Goal: Task Accomplishment & Management: Manage account settings

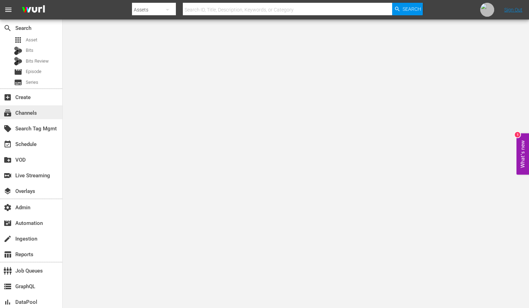
click at [43, 109] on div "subscriptions Channels" at bounding box center [31, 112] width 62 height 14
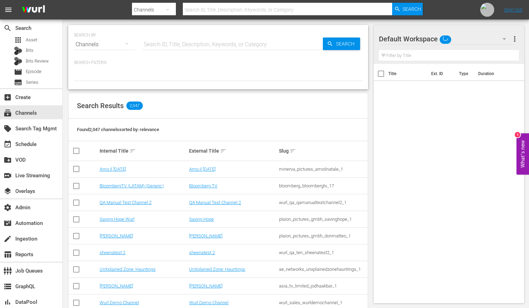
click at [217, 40] on input "text" at bounding box center [232, 44] width 181 height 17
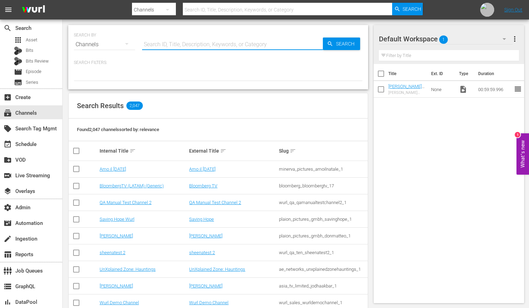
paste input "ae_networks_60daysininternational_1"
type input "ae_networks_60daysininternational_1"
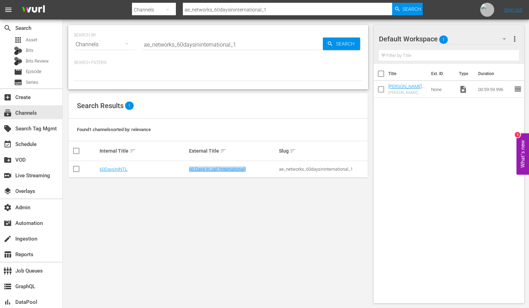
drag, startPoint x: 256, startPoint y: 172, endPoint x: 187, endPoint y: 170, distance: 69.3
click at [187, 170] on tr "60DaysInINTL 60 Days In Jail (International) ae_networks_60daysininternational_1" at bounding box center [218, 169] width 299 height 17
copy tr "60 Days In Jail (International)"
click at [235, 227] on div "SEARCH BY Search By Channels Search ID, Title, Description, Keywords, or Catego…" at bounding box center [218, 164] width 311 height 290
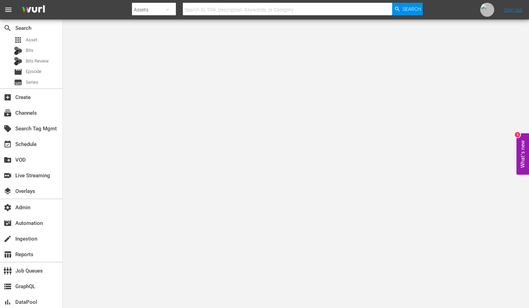
click at [160, 9] on button "button" at bounding box center [167, 9] width 17 height 17
click at [155, 33] on div "Channels" at bounding box center [154, 29] width 28 height 11
click at [243, 13] on input "text" at bounding box center [287, 9] width 209 height 17
paste input "ae_networks_60daysininternational_1"
type input "ae_networks_60daysininternational_1"
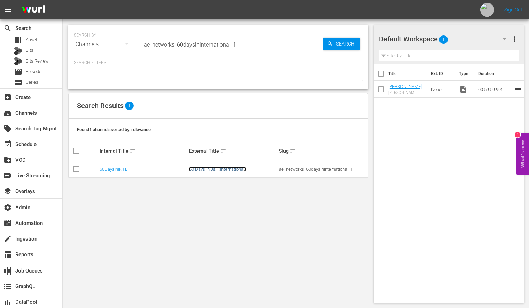
click at [207, 168] on link "60 Days In Jail (International)" at bounding box center [217, 169] width 57 height 5
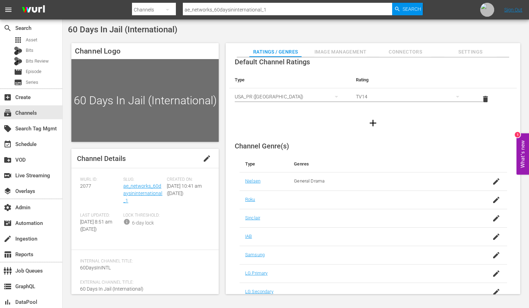
scroll to position [56, 0]
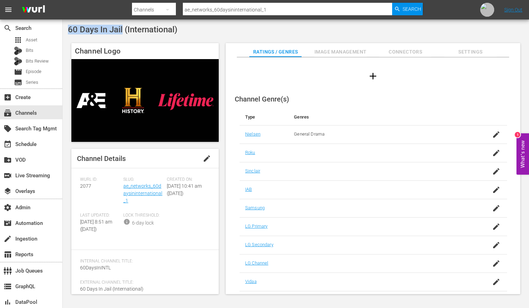
drag, startPoint x: 123, startPoint y: 30, endPoint x: 63, endPoint y: 31, distance: 60.6
click at [63, 31] on div "60 Days In Jail (International) Channel Logo Channel Details edit Wurl ID: 2077…" at bounding box center [296, 161] width 466 height 284
click at [102, 30] on span "60 Days In Jail (International)" at bounding box center [122, 30] width 109 height 10
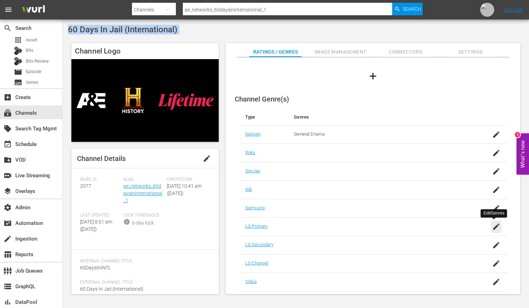
click at [495, 230] on icon "button" at bounding box center [496, 227] width 8 height 8
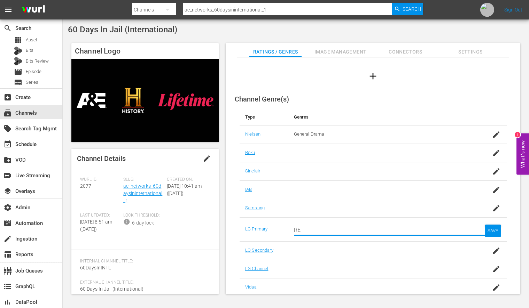
type input "R"
click at [262, 230] on link "LG Primary" at bounding box center [256, 229] width 22 height 5
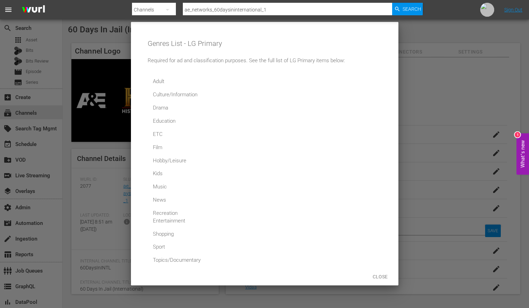
click at [162, 107] on div "Drama" at bounding box center [176, 108] width 52 height 13
click at [377, 274] on div "Close" at bounding box center [380, 276] width 31 height 13
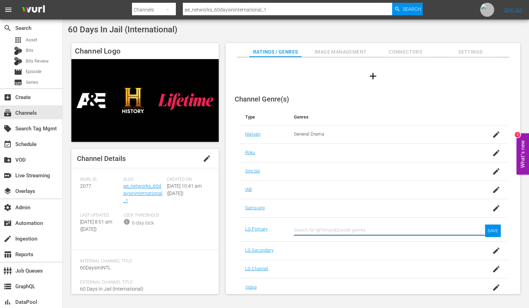
click at [355, 229] on input "text" at bounding box center [382, 230] width 177 height 17
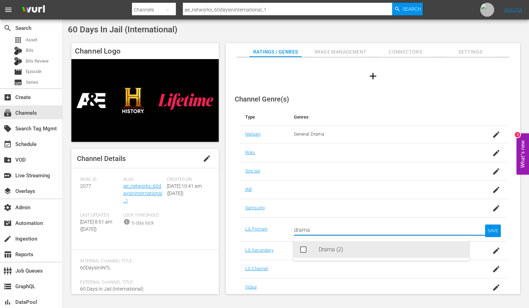
click at [303, 250] on rect at bounding box center [303, 250] width 5 height 5
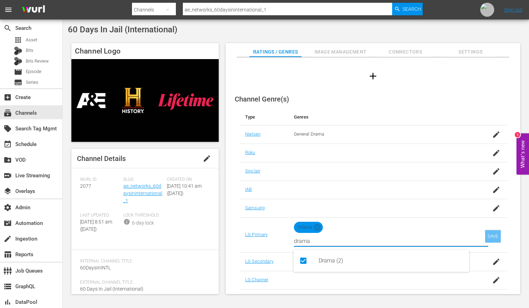
type input "drama"
click at [490, 237] on div "SAVE" at bounding box center [493, 236] width 16 height 13
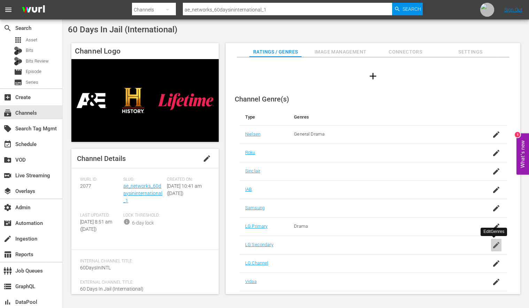
click at [493, 245] on icon "button" at bounding box center [496, 245] width 8 height 8
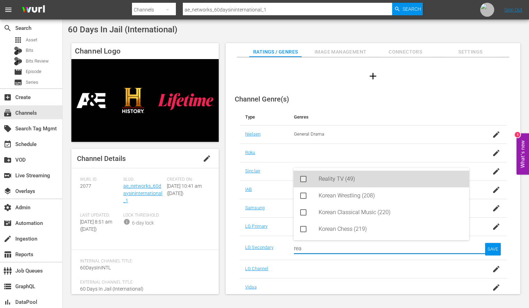
click at [302, 178] on rect at bounding box center [303, 179] width 5 height 5
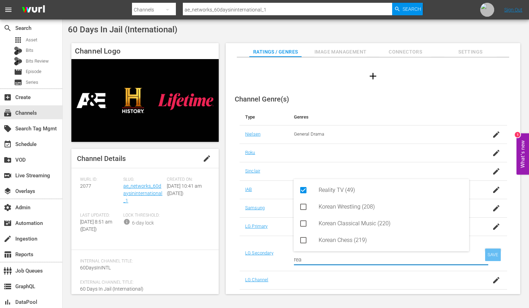
type input "rea"
click at [495, 253] on div "SAVE" at bounding box center [493, 255] width 16 height 13
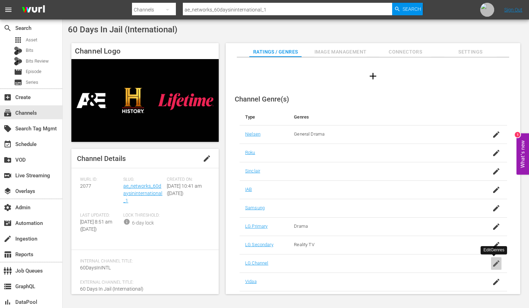
click at [496, 266] on icon "button" at bounding box center [496, 264] width 8 height 8
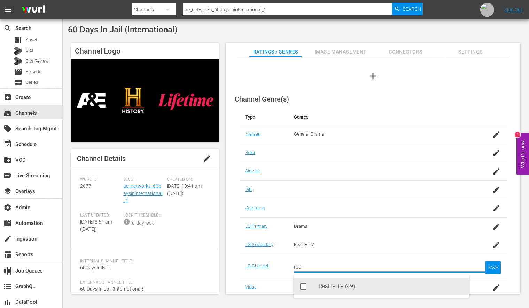
click at [304, 286] on rect at bounding box center [303, 286] width 5 height 5
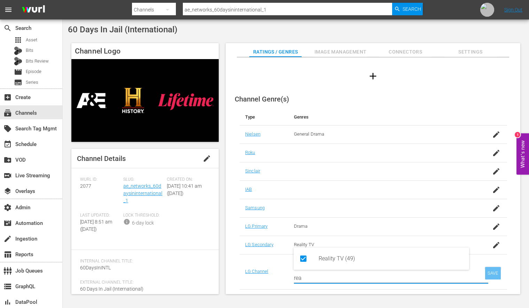
type input "rea"
click at [487, 273] on div "SAVE" at bounding box center [493, 273] width 16 height 13
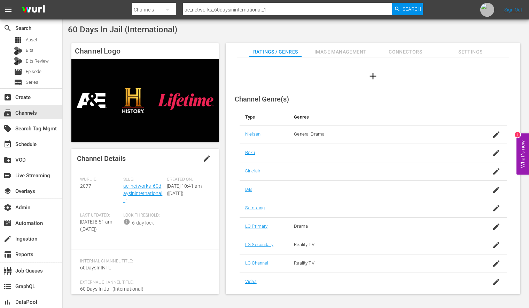
click at [346, 50] on span "Image Management" at bounding box center [340, 52] width 52 height 9
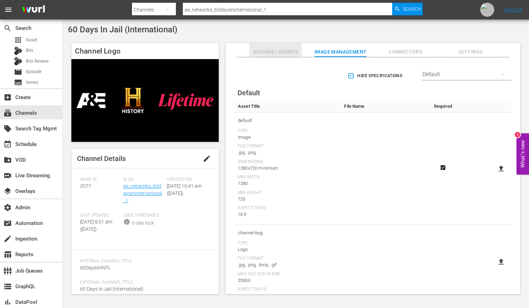
click at [273, 49] on span "Ratings / Genres" at bounding box center [275, 52] width 52 height 9
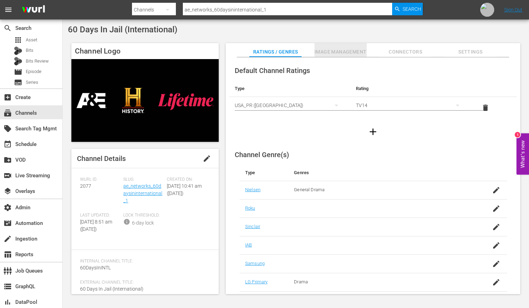
click at [346, 50] on span "Image Management" at bounding box center [340, 52] width 52 height 9
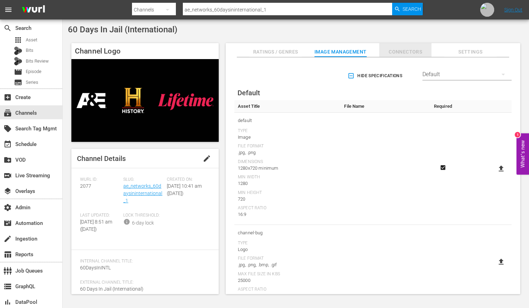
click at [406, 52] on span "Connectors" at bounding box center [405, 52] width 52 height 9
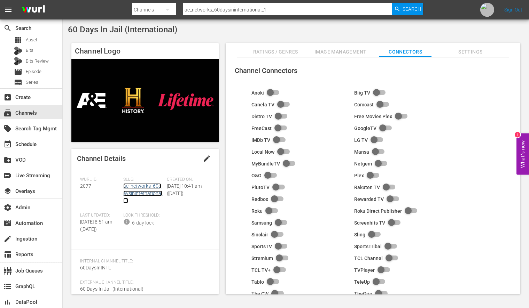
click at [139, 194] on link "ae_networks_60daysininternational_1" at bounding box center [142, 193] width 39 height 20
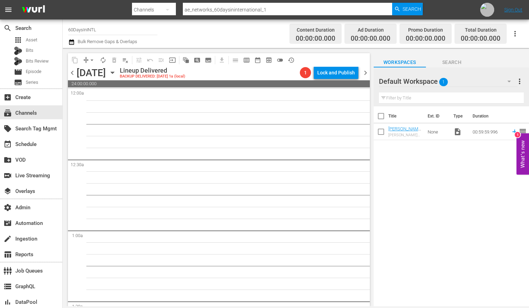
click at [116, 72] on icon "button" at bounding box center [113, 73] width 8 height 8
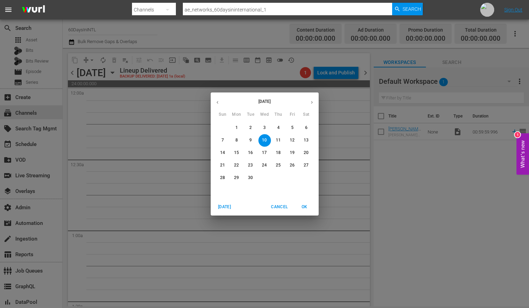
click at [184, 81] on div "September 2025 Sun Mon Tue Wed Thu Fri Sat 31 1 2 3 4 5 6 7 8 9 10 11 12 13 14 …" at bounding box center [264, 154] width 529 height 308
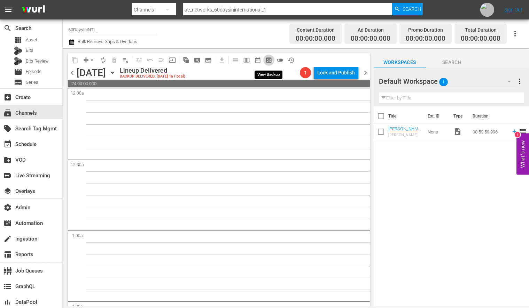
click at [270, 62] on span "preview_outlined" at bounding box center [268, 60] width 7 height 7
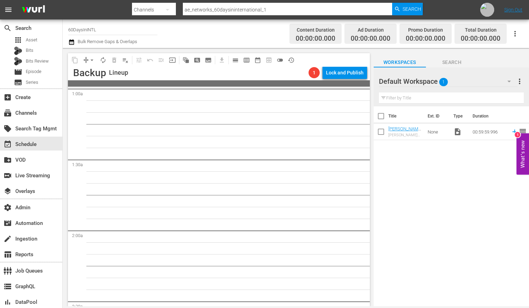
scroll to position [128, 0]
